Goal: Navigation & Orientation: Find specific page/section

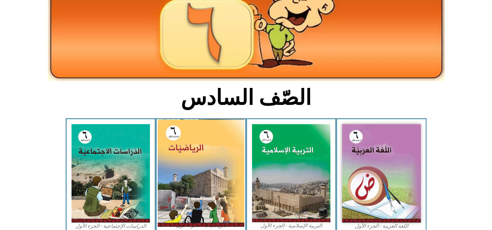
scroll to position [85, 0]
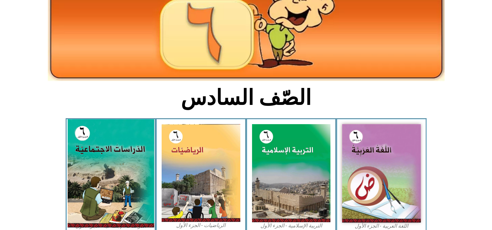
click at [108, 144] on img at bounding box center [110, 173] width 87 height 108
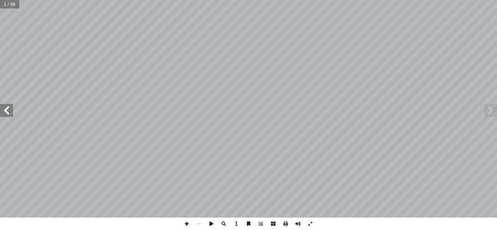
click at [6, 113] on span at bounding box center [6, 110] width 13 height 13
click at [488, 110] on span at bounding box center [490, 110] width 13 height 13
click at [4, 111] on span at bounding box center [6, 110] width 13 height 13
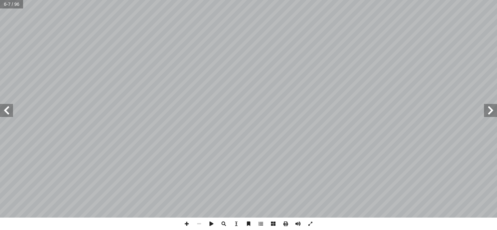
click at [4, 111] on span at bounding box center [6, 110] width 13 height 13
click at [311, 221] on span at bounding box center [310, 223] width 12 height 12
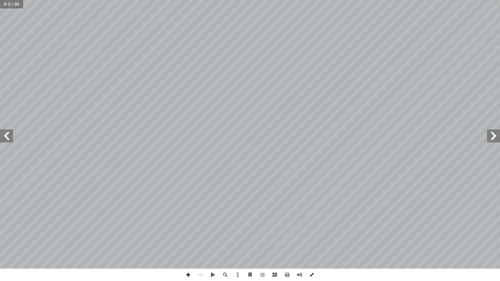
click at [312, 229] on span at bounding box center [311, 275] width 12 height 12
click at [0, 0] on span at bounding box center [0, 0] width 0 height 0
click at [312, 229] on span at bounding box center [311, 275] width 12 height 12
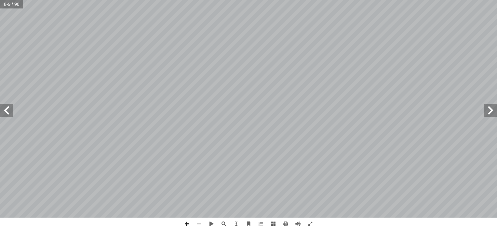
click at [488, 114] on span at bounding box center [490, 110] width 13 height 13
click at [1, 114] on span at bounding box center [6, 110] width 13 height 13
